Goal: Task Accomplishment & Management: Use online tool/utility

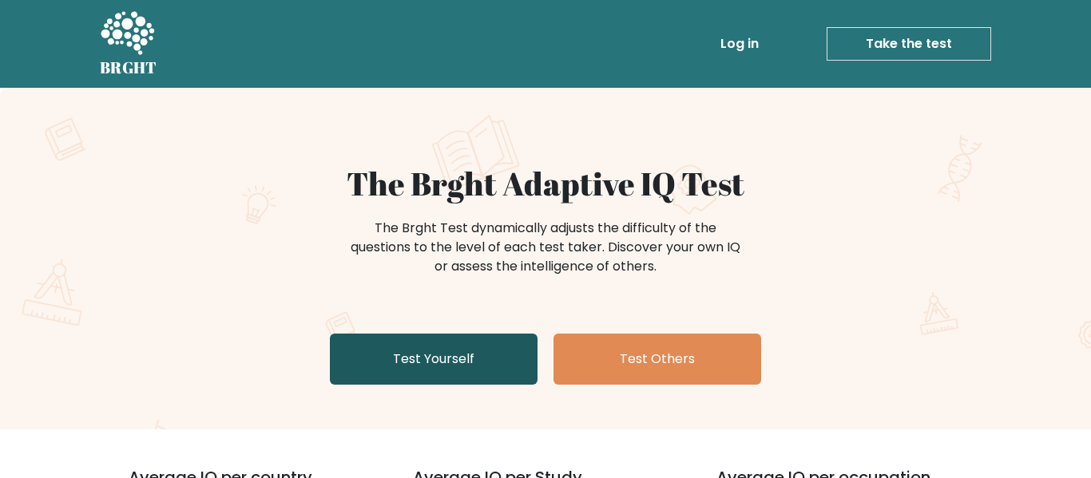
click at [436, 357] on link "Test Yourself" at bounding box center [434, 359] width 208 height 51
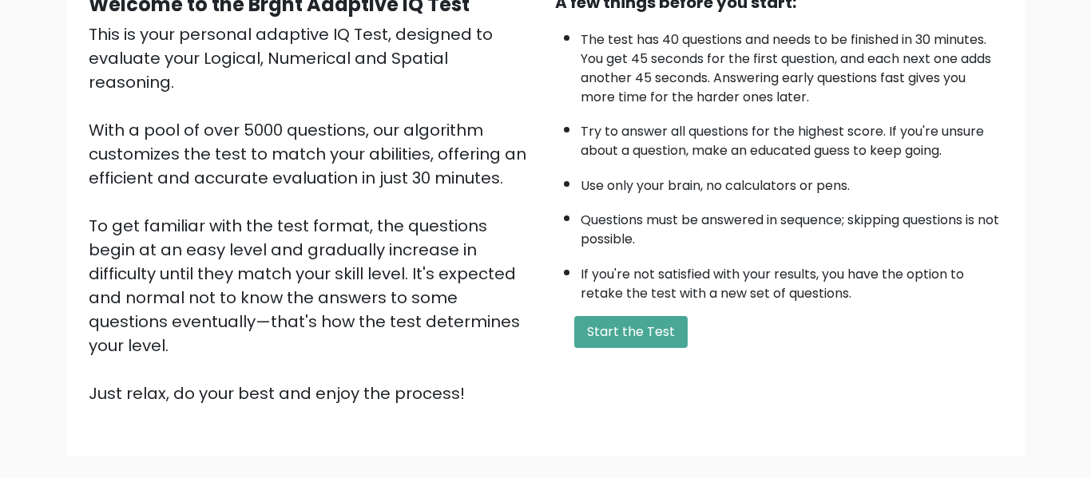
scroll to position [176, 0]
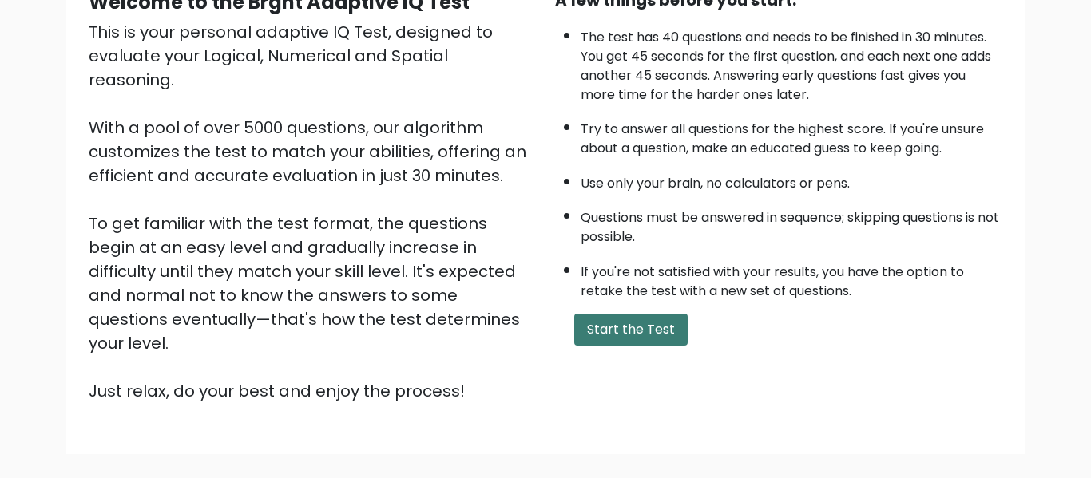
click at [621, 326] on button "Start the Test" at bounding box center [630, 330] width 113 height 32
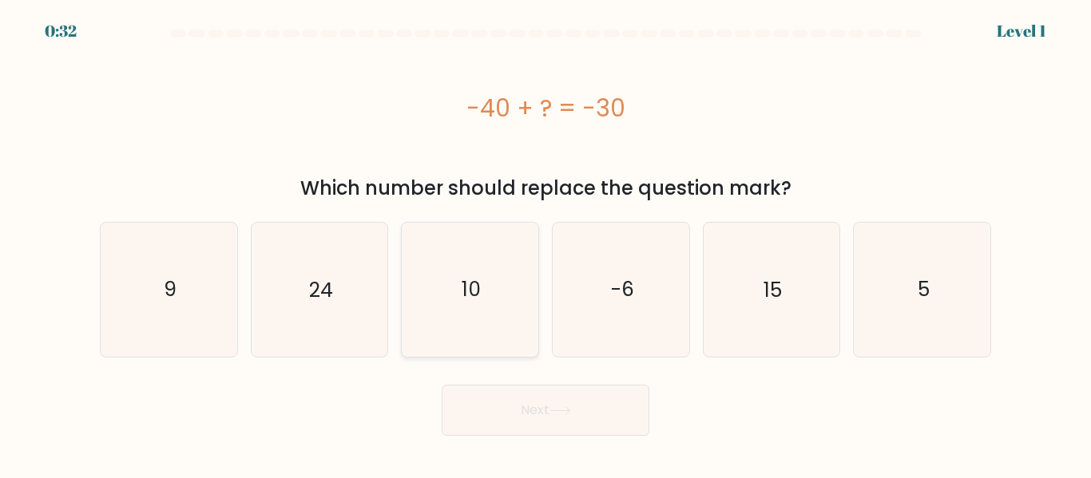
click at [489, 311] on icon "10" at bounding box center [469, 289] width 133 height 133
click at [545, 244] on input "c. 10" at bounding box center [545, 242] width 1 height 4
radio input "true"
click at [534, 388] on button "Next" at bounding box center [546, 410] width 208 height 51
click at [539, 406] on button "Next" at bounding box center [546, 410] width 208 height 51
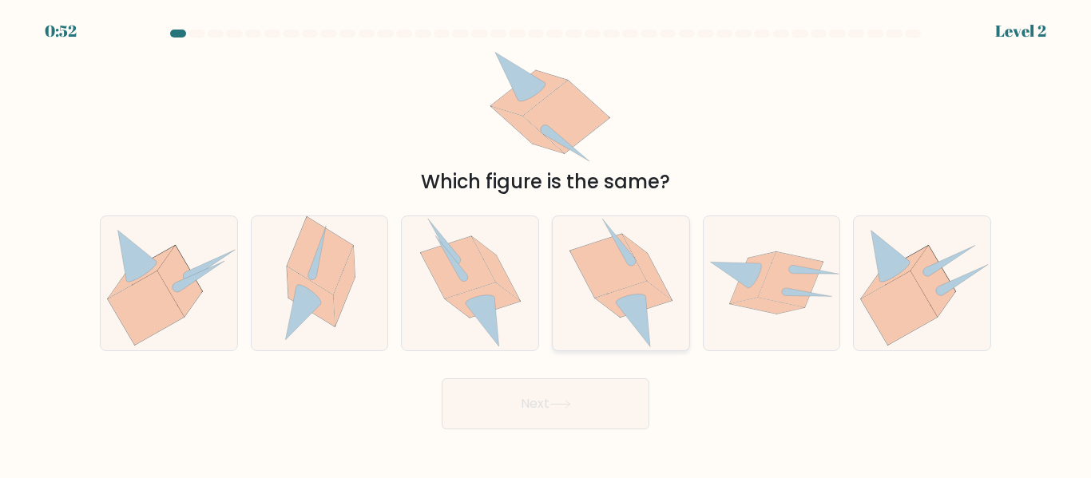
click at [664, 329] on icon at bounding box center [620, 282] width 103 height 133
click at [546, 244] on input "d." at bounding box center [545, 242] width 1 height 4
radio input "true"
click at [625, 398] on button "Next" at bounding box center [546, 403] width 208 height 51
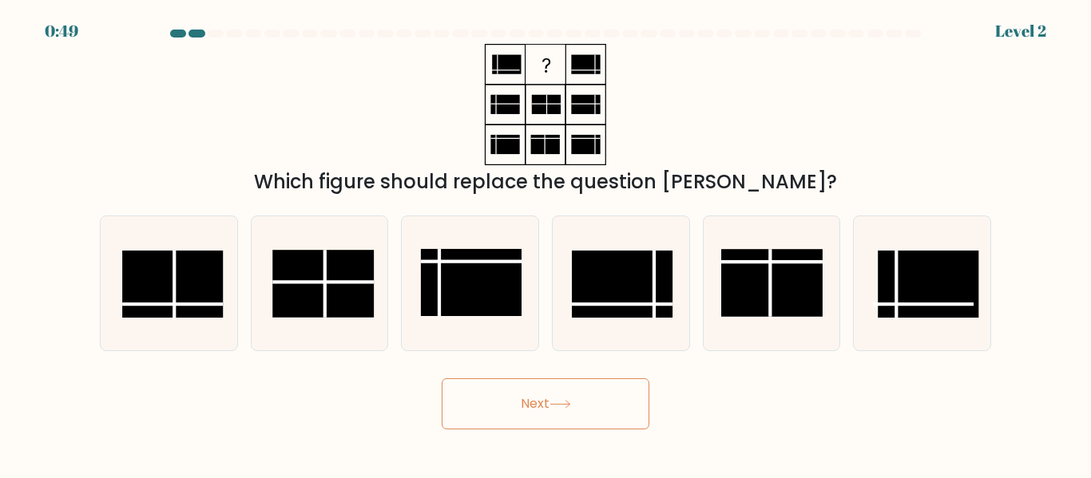
click at [625, 398] on button "Next" at bounding box center [546, 403] width 208 height 51
click at [789, 111] on div "Which figure should replace the question [PERSON_NAME]?" at bounding box center [545, 120] width 910 height 153
click at [144, 298] on rect at bounding box center [172, 284] width 101 height 67
click at [545, 244] on input "a." at bounding box center [545, 242] width 1 height 4
radio input "true"
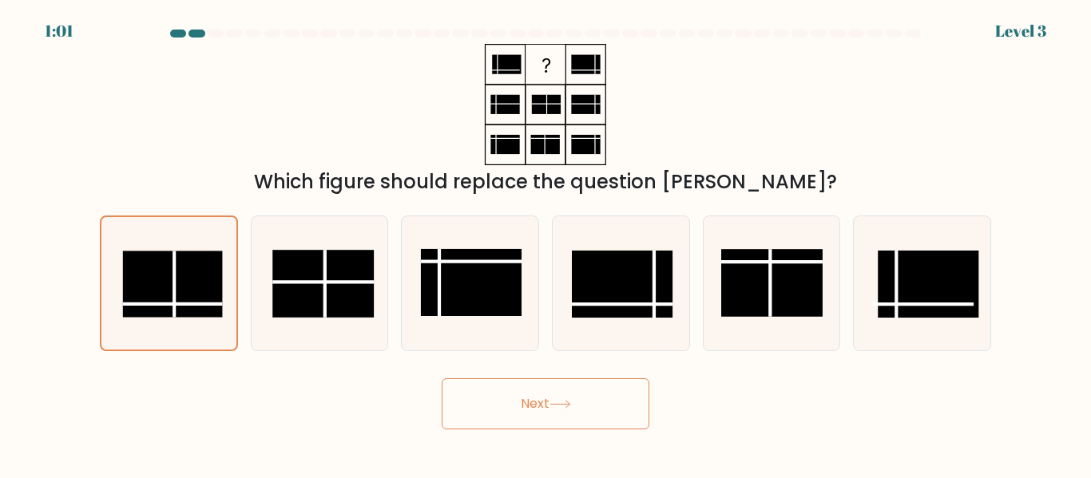
click at [517, 389] on button "Next" at bounding box center [546, 403] width 208 height 51
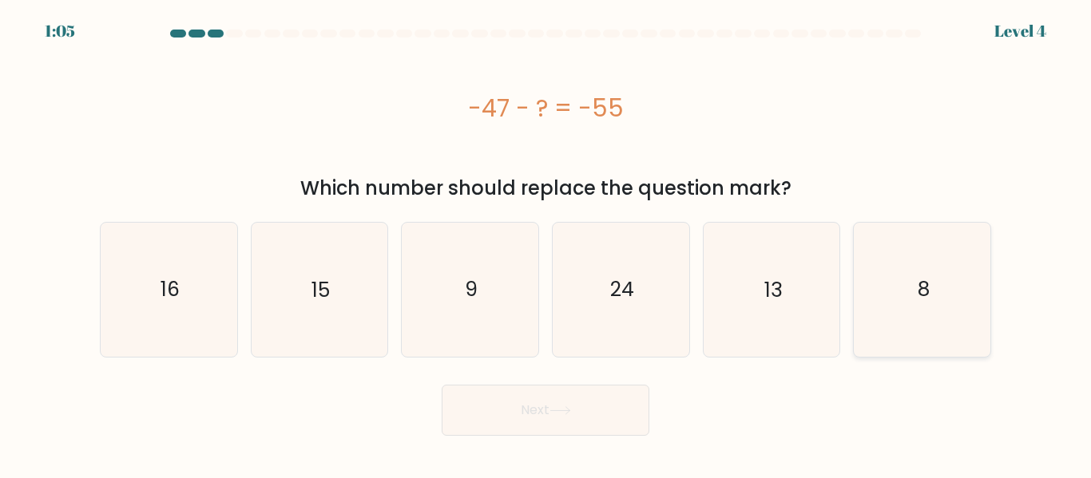
click at [869, 267] on icon "8" at bounding box center [921, 289] width 133 height 133
click at [546, 244] on input "f. 8" at bounding box center [545, 242] width 1 height 4
radio input "true"
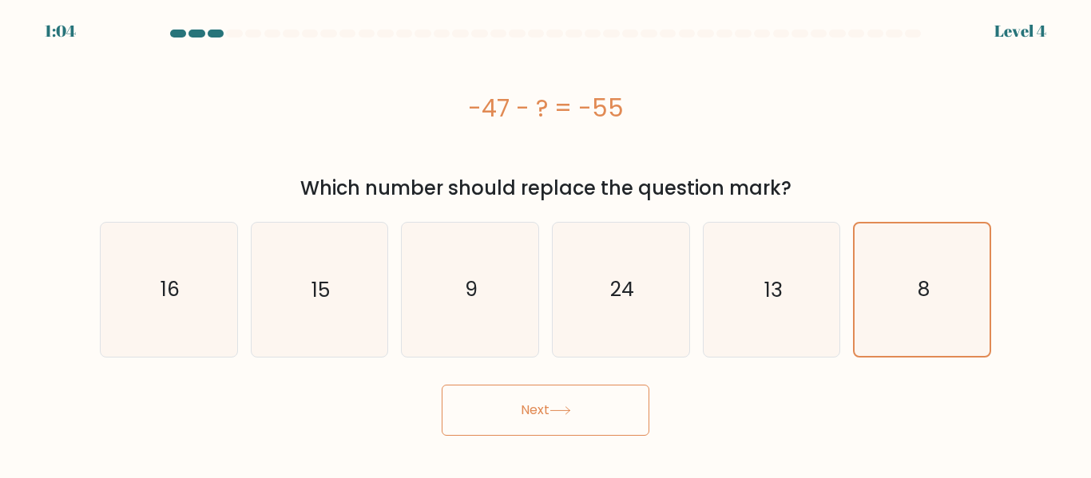
click at [569, 427] on button "Next" at bounding box center [546, 410] width 208 height 51
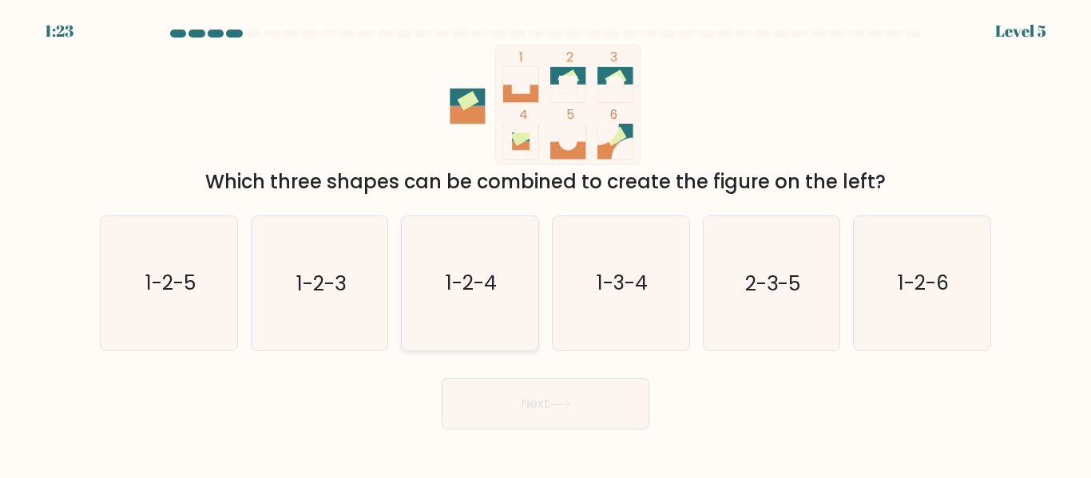
click at [474, 247] on icon "1-2-4" at bounding box center [469, 282] width 133 height 133
click at [545, 244] on input "c. 1-2-4" at bounding box center [545, 242] width 1 height 4
radio input "true"
click at [574, 414] on button "Next" at bounding box center [546, 403] width 208 height 51
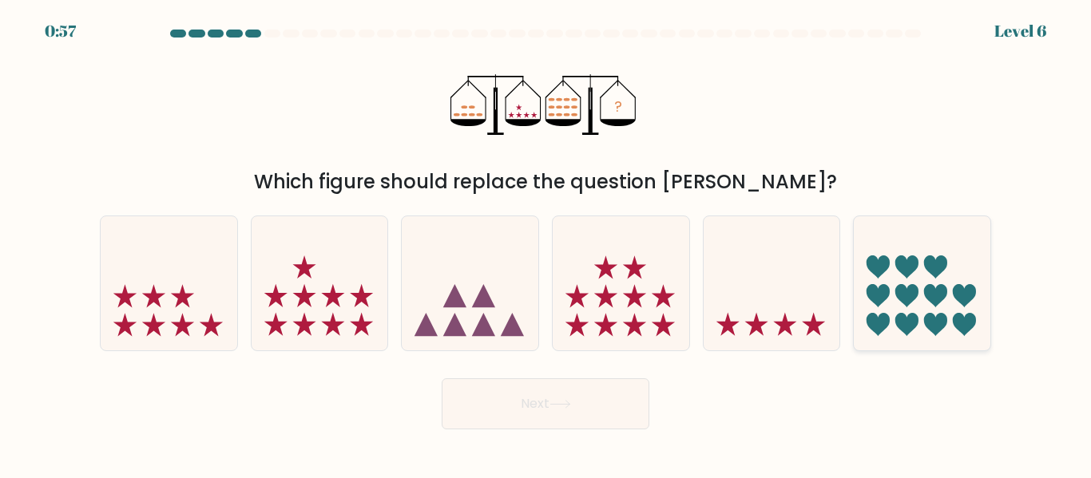
click at [974, 287] on icon at bounding box center [964, 295] width 23 height 23
click at [546, 244] on input "f." at bounding box center [545, 242] width 1 height 4
radio input "true"
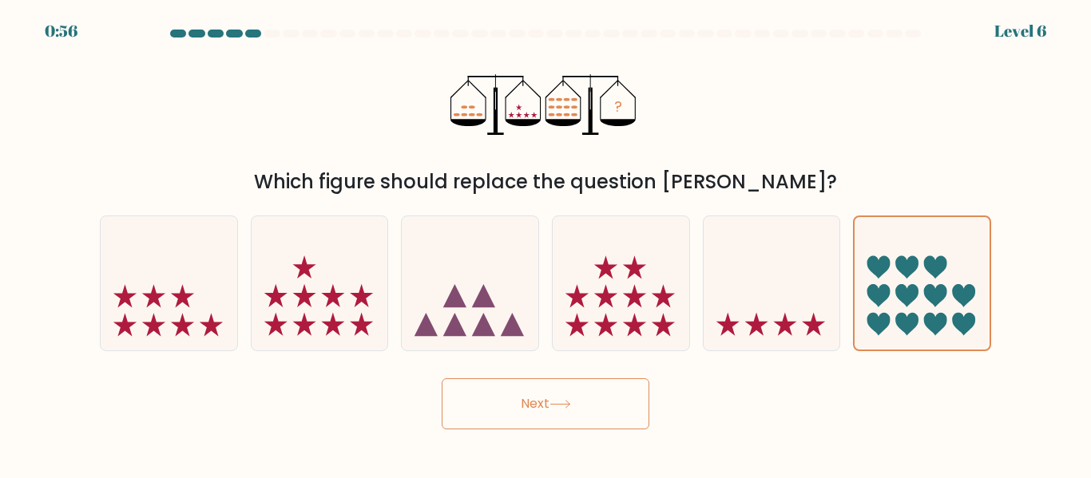
click at [568, 391] on button "Next" at bounding box center [546, 403] width 208 height 51
click at [504, 380] on button "Next" at bounding box center [546, 403] width 208 height 51
click at [545, 408] on button "Next" at bounding box center [546, 403] width 208 height 51
click at [932, 266] on icon at bounding box center [935, 267] width 23 height 23
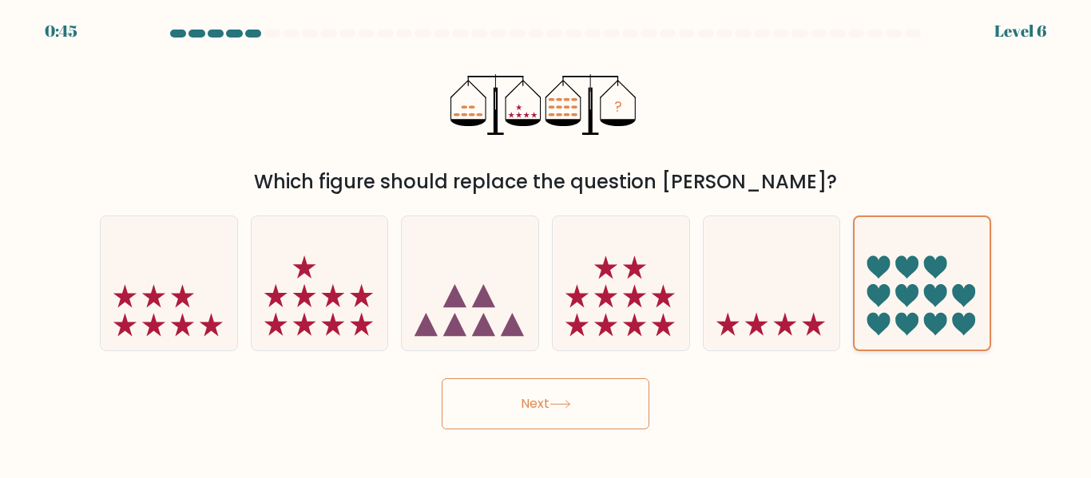
click at [546, 244] on input "f." at bounding box center [545, 242] width 1 height 4
click at [599, 398] on button "Next" at bounding box center [546, 403] width 208 height 51
